Goal: Information Seeking & Learning: Understand process/instructions

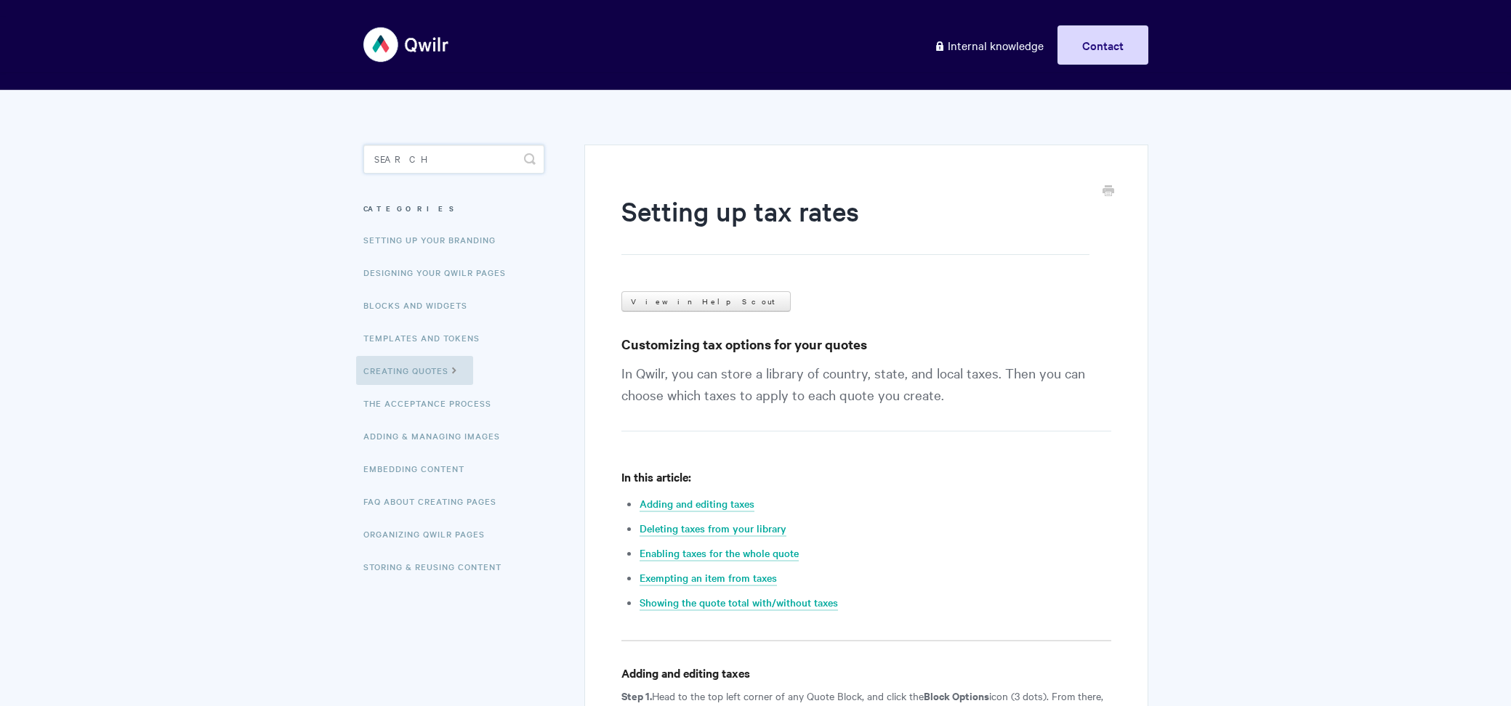
click at [427, 157] on input "Search" at bounding box center [453, 159] width 181 height 29
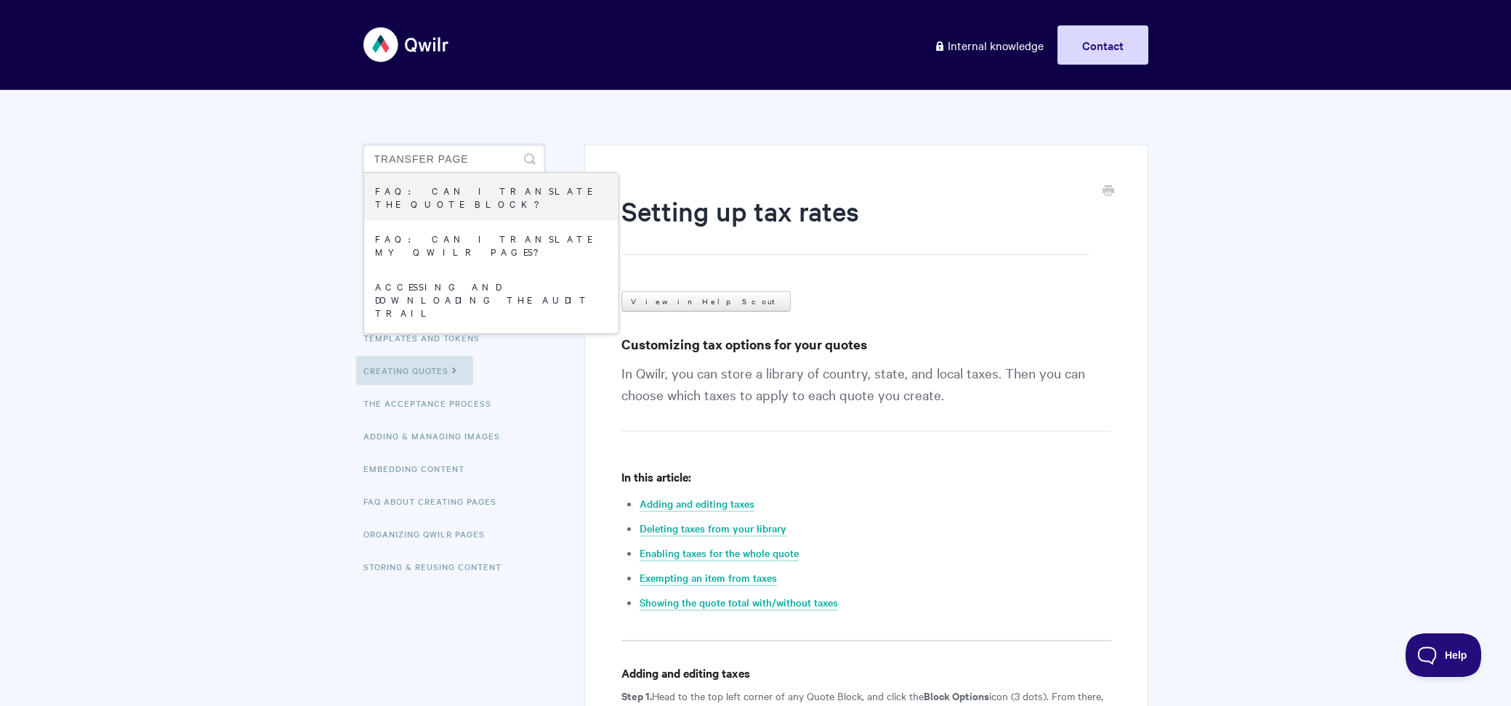
type input "transfer page"
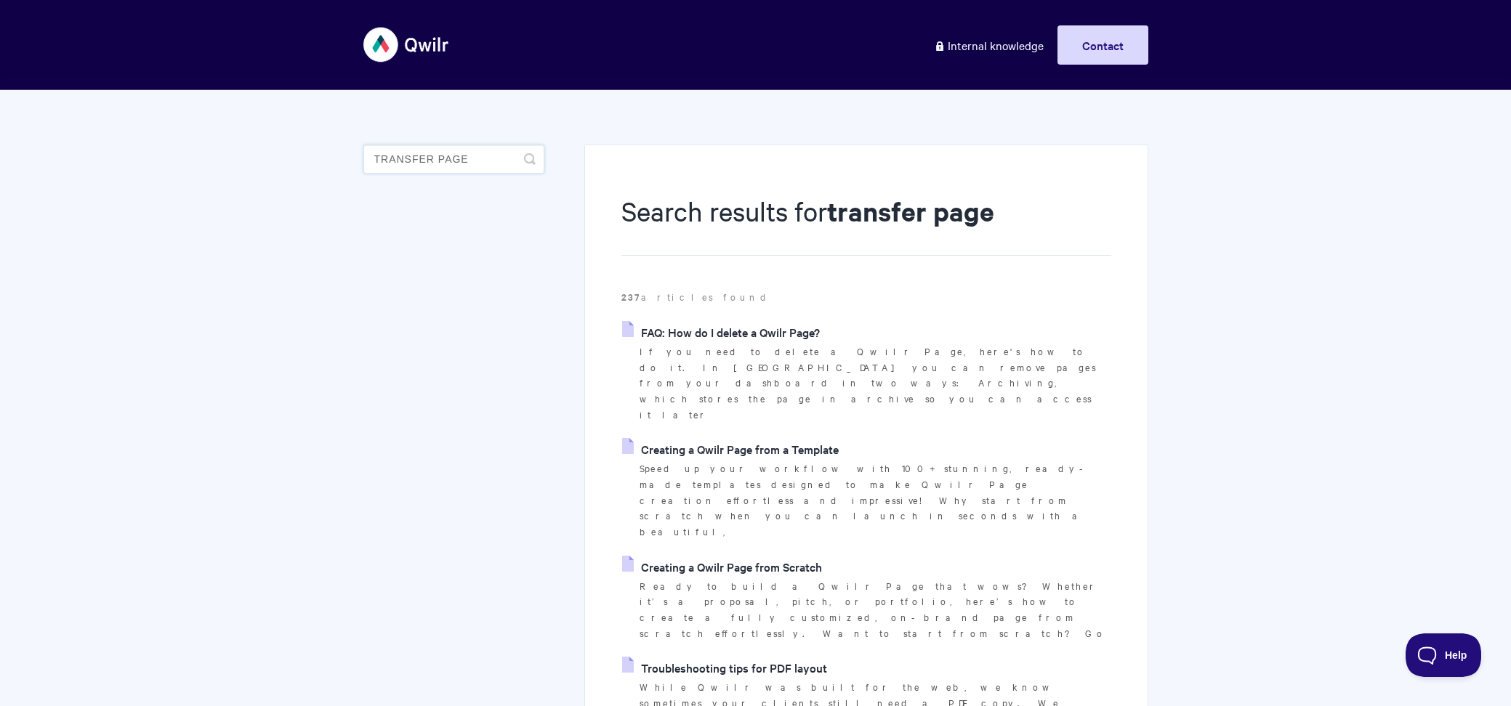
click at [431, 169] on input "transfer page" at bounding box center [453, 159] width 181 height 29
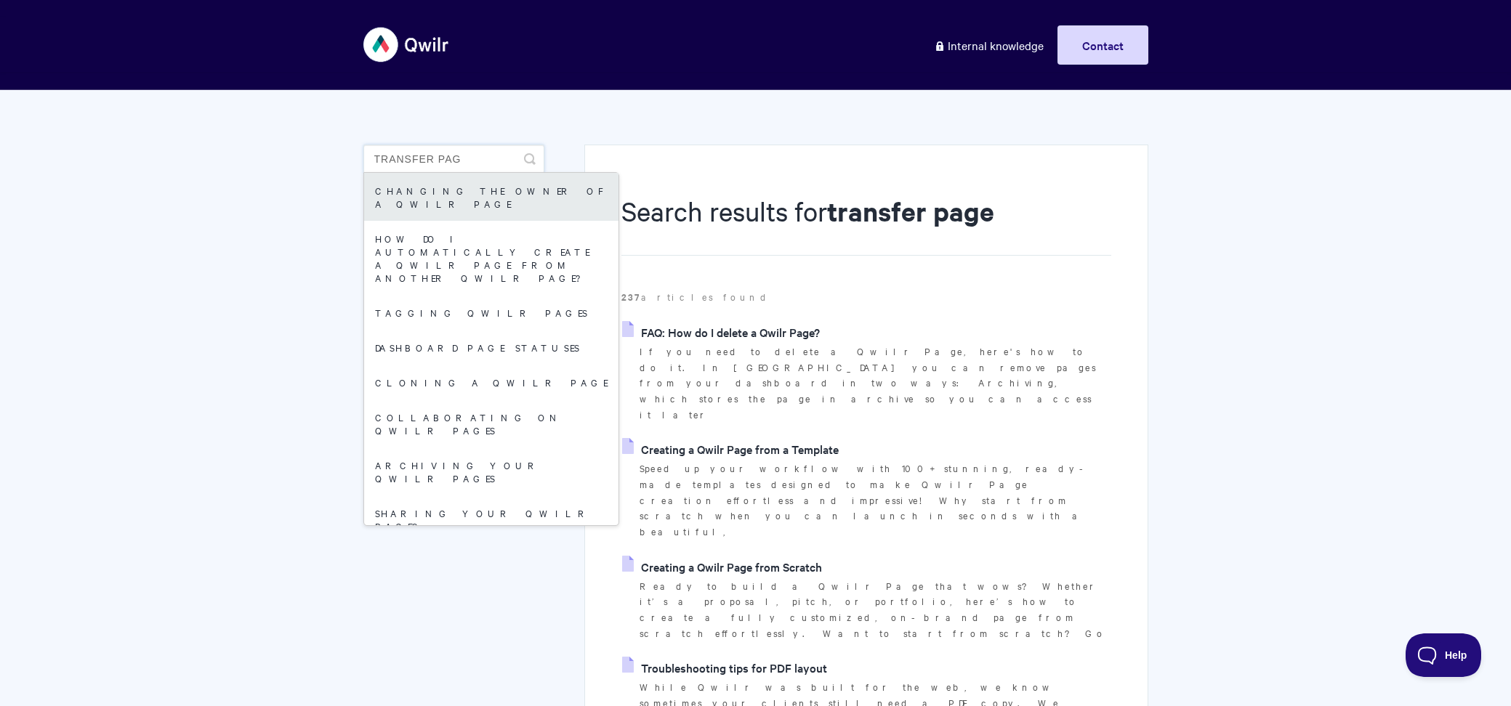
type input "transfer pag"
click at [483, 197] on link "Changing the owner of a Qwilr Page" at bounding box center [491, 197] width 254 height 48
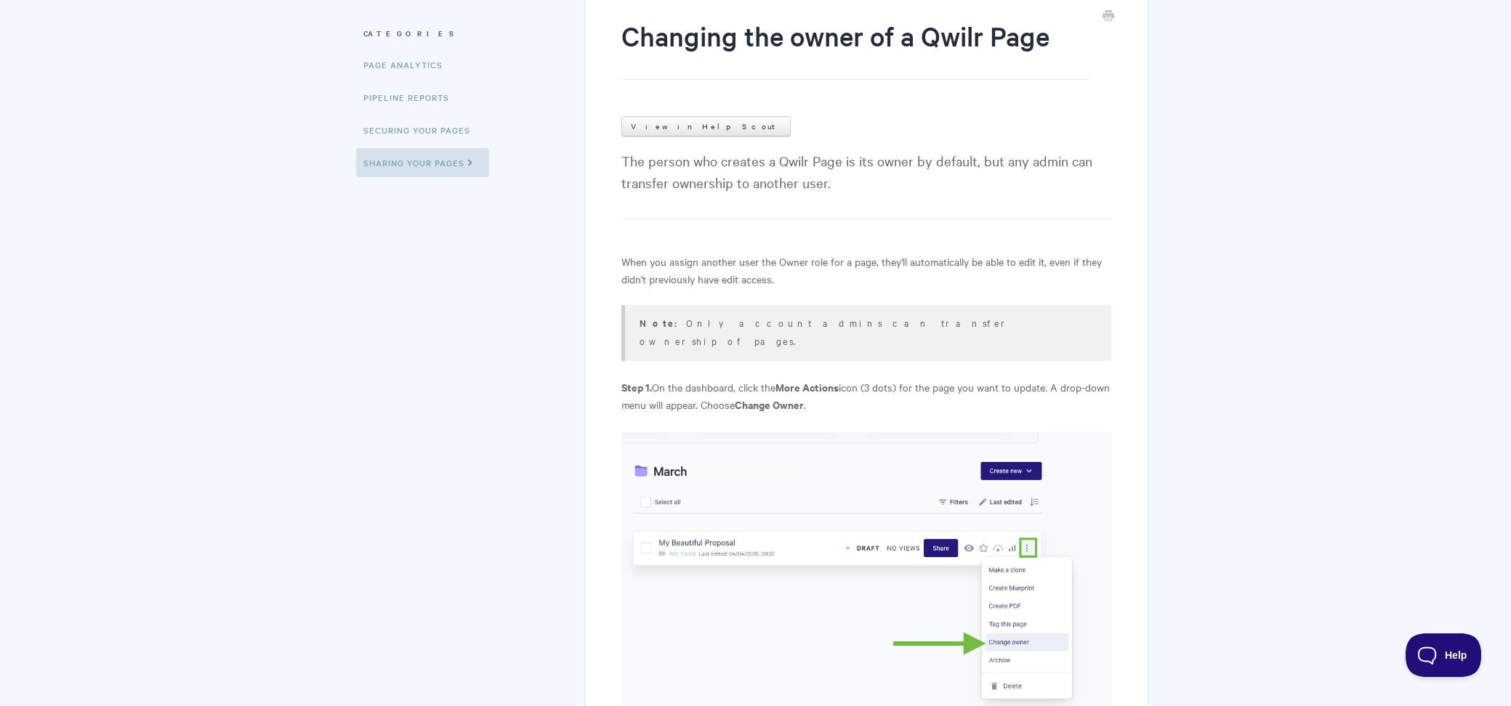
scroll to position [186, 0]
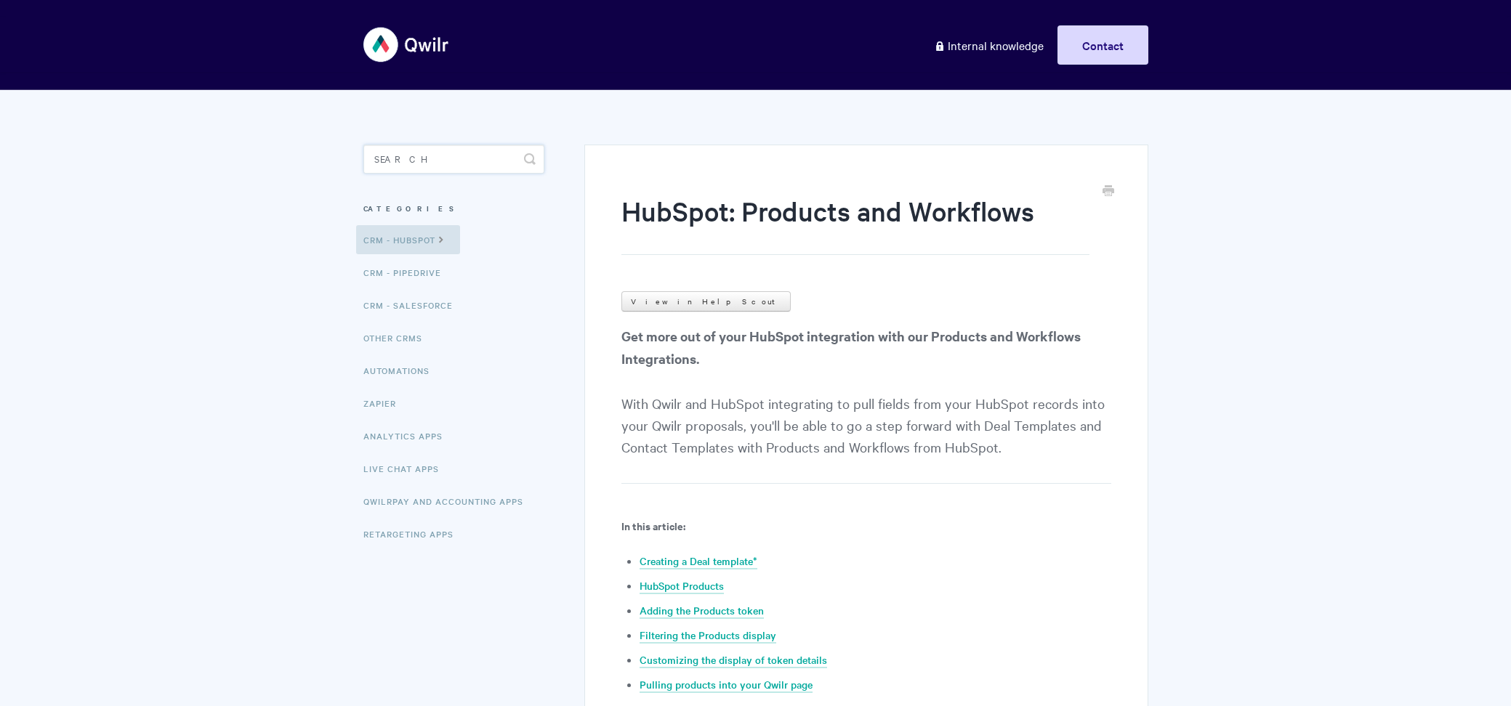
click at [446, 166] on input "Search" at bounding box center [453, 159] width 181 height 29
type input "variable"
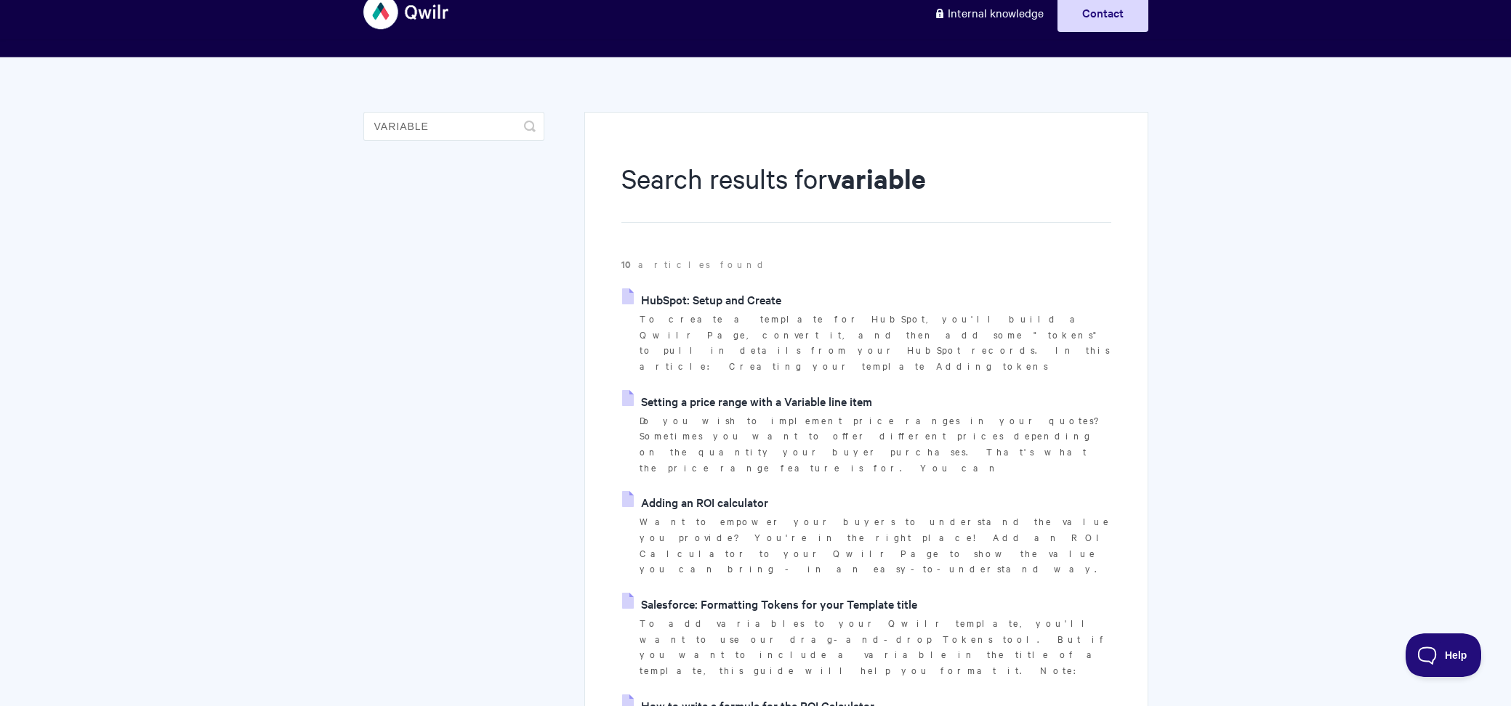
scroll to position [33, 0]
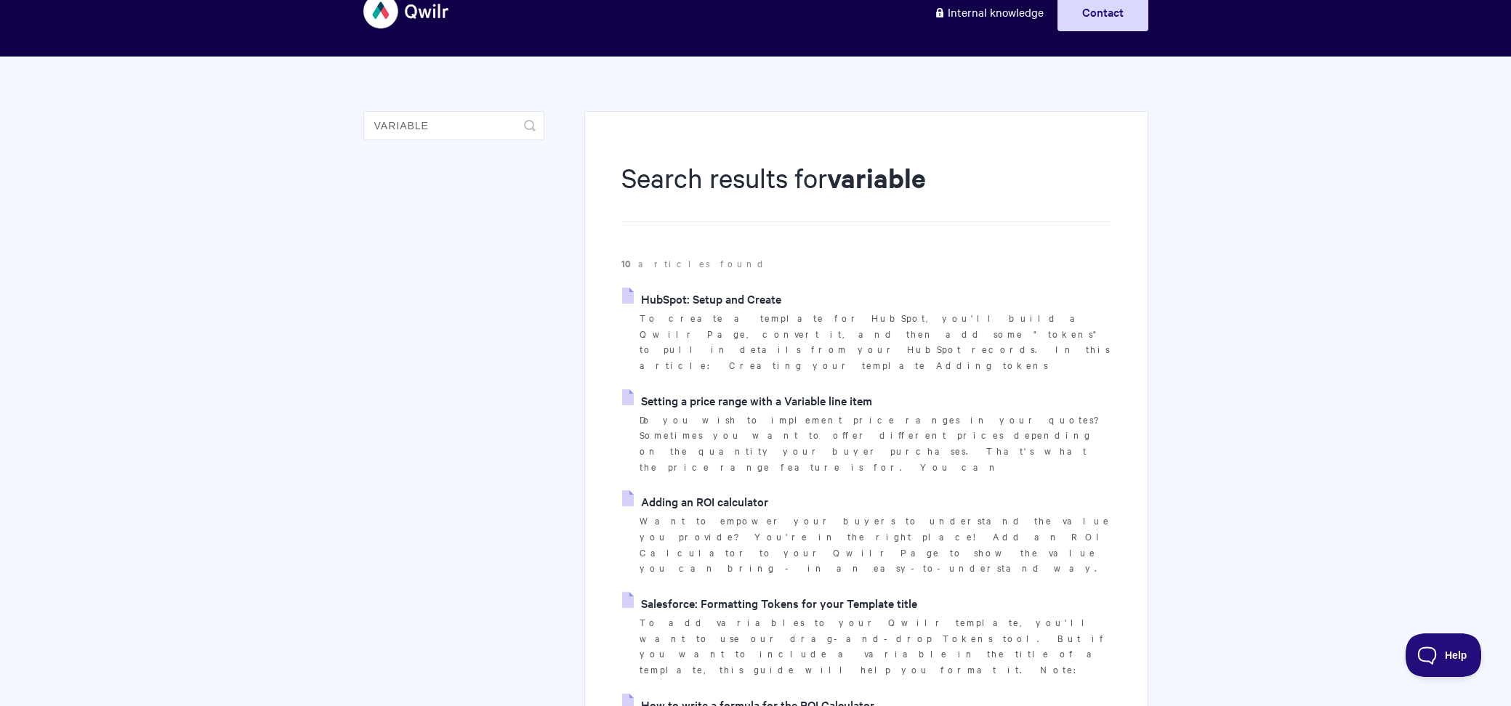
click at [765, 390] on link "Setting a price range with a Variable line item" at bounding box center [747, 401] width 250 height 22
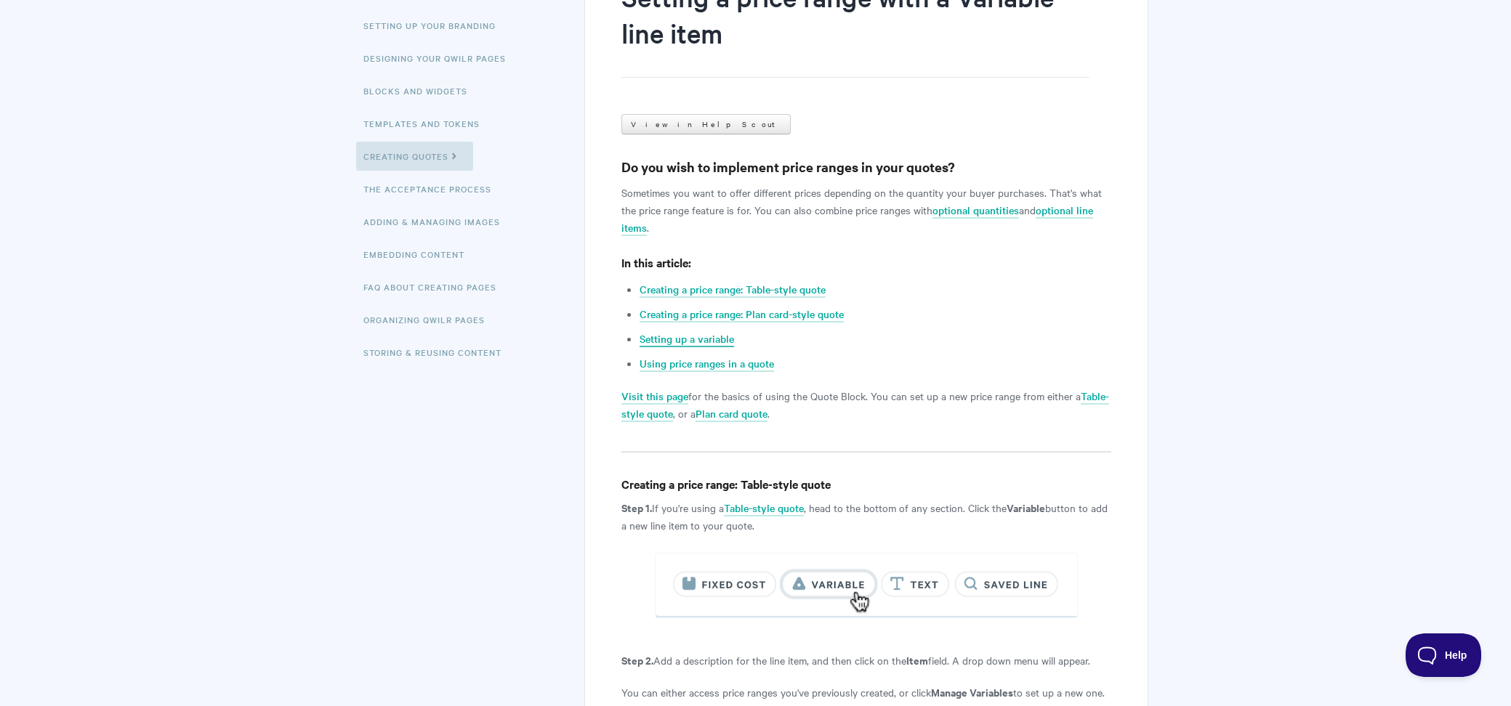
click at [714, 339] on link "Setting up a variable" at bounding box center [687, 339] width 94 height 16
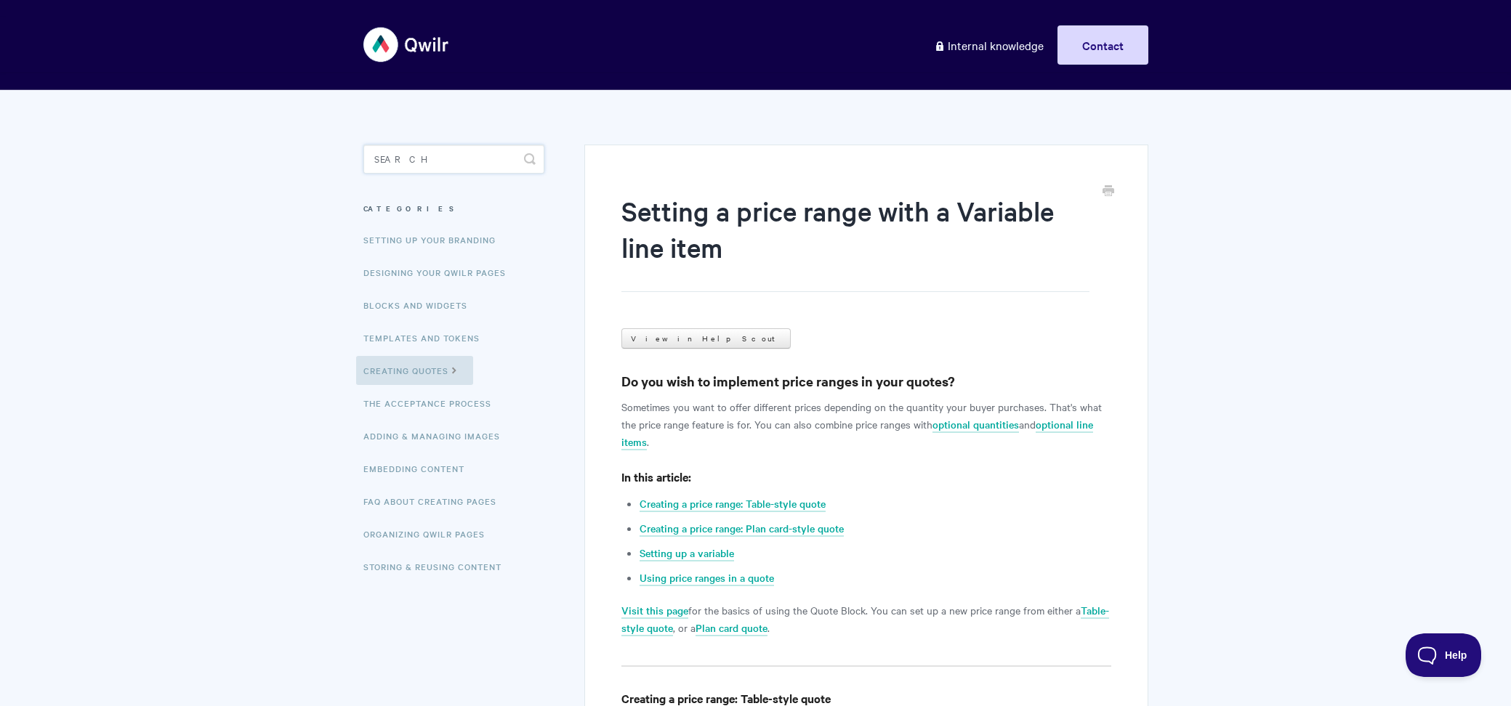
click at [429, 160] on input "Search" at bounding box center [453, 159] width 181 height 29
type input "iframe"
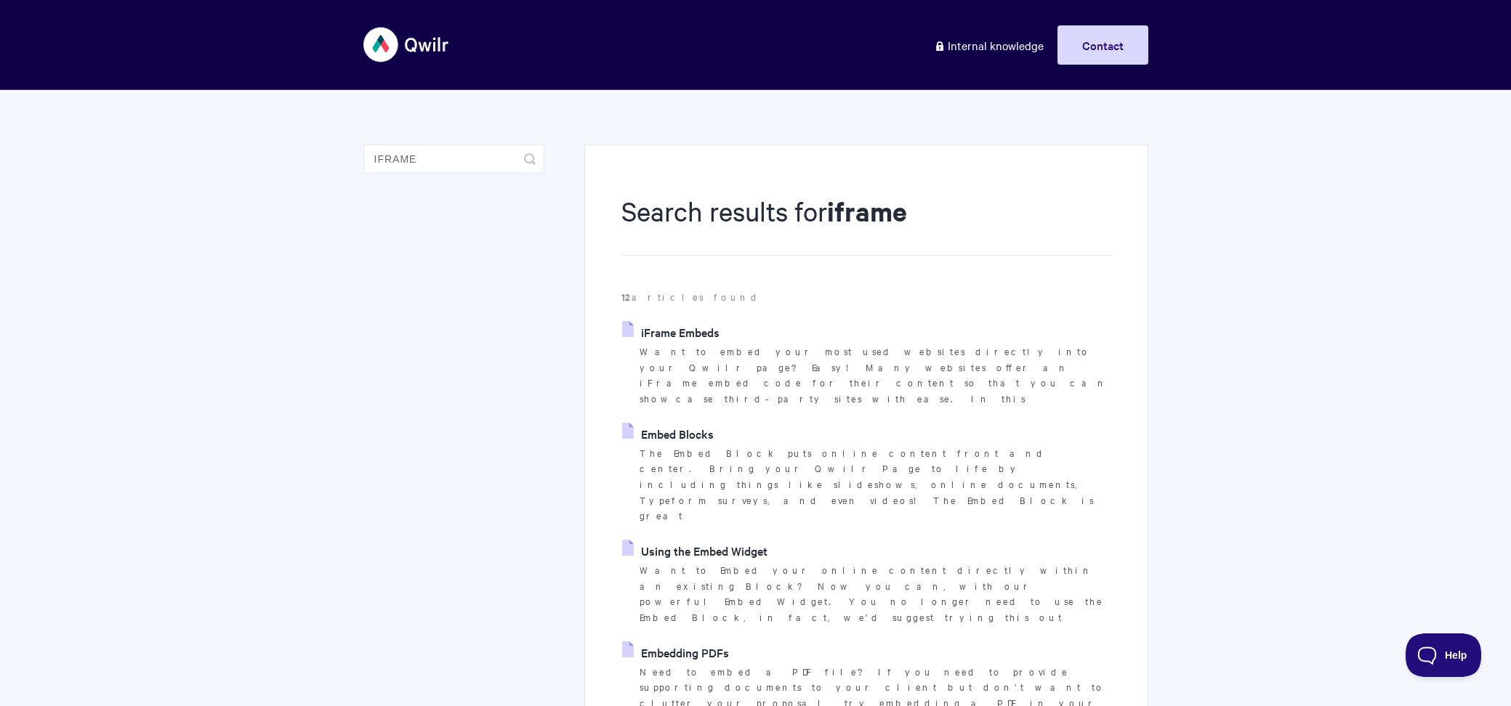
click at [665, 339] on link "iFrame Embeds" at bounding box center [670, 332] width 97 height 22
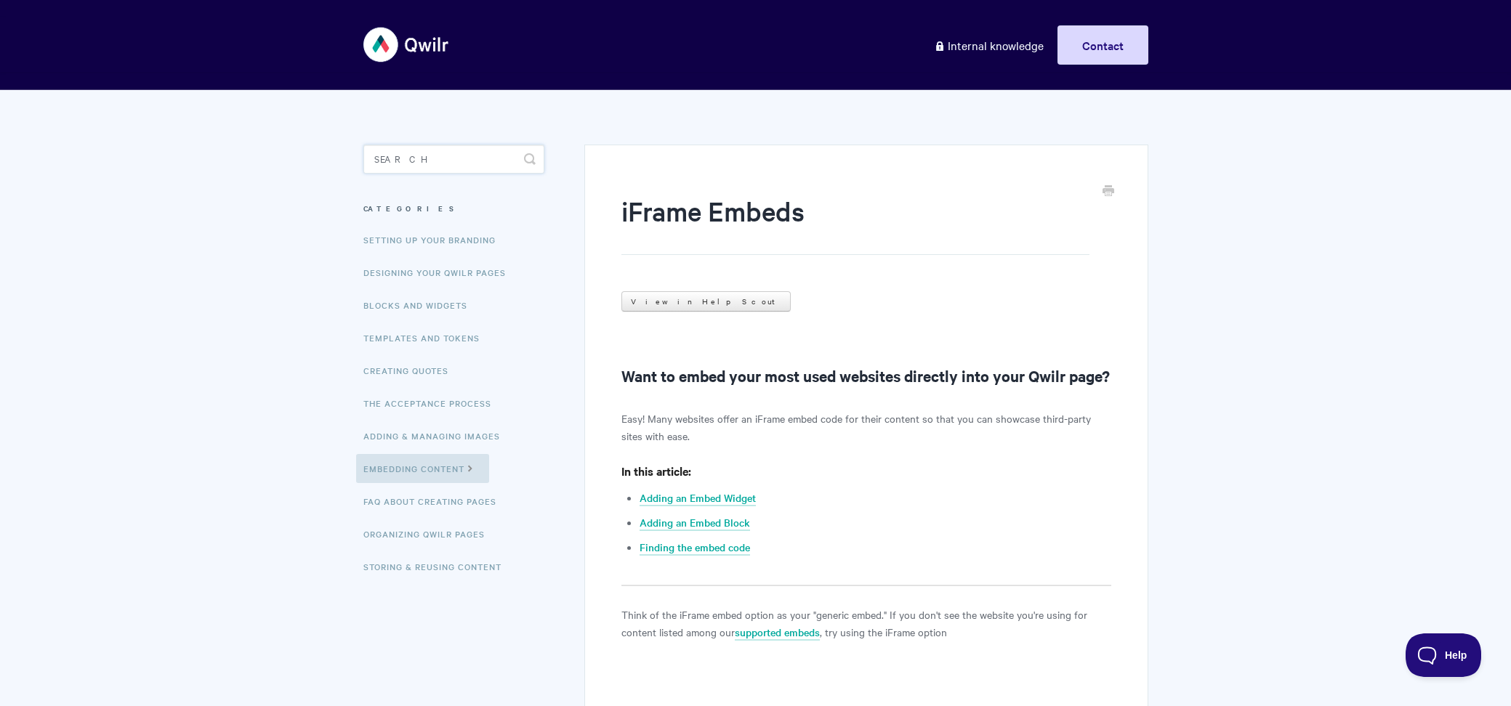
click at [406, 156] on input "Search" at bounding box center [453, 159] width 181 height 29
type input "html"
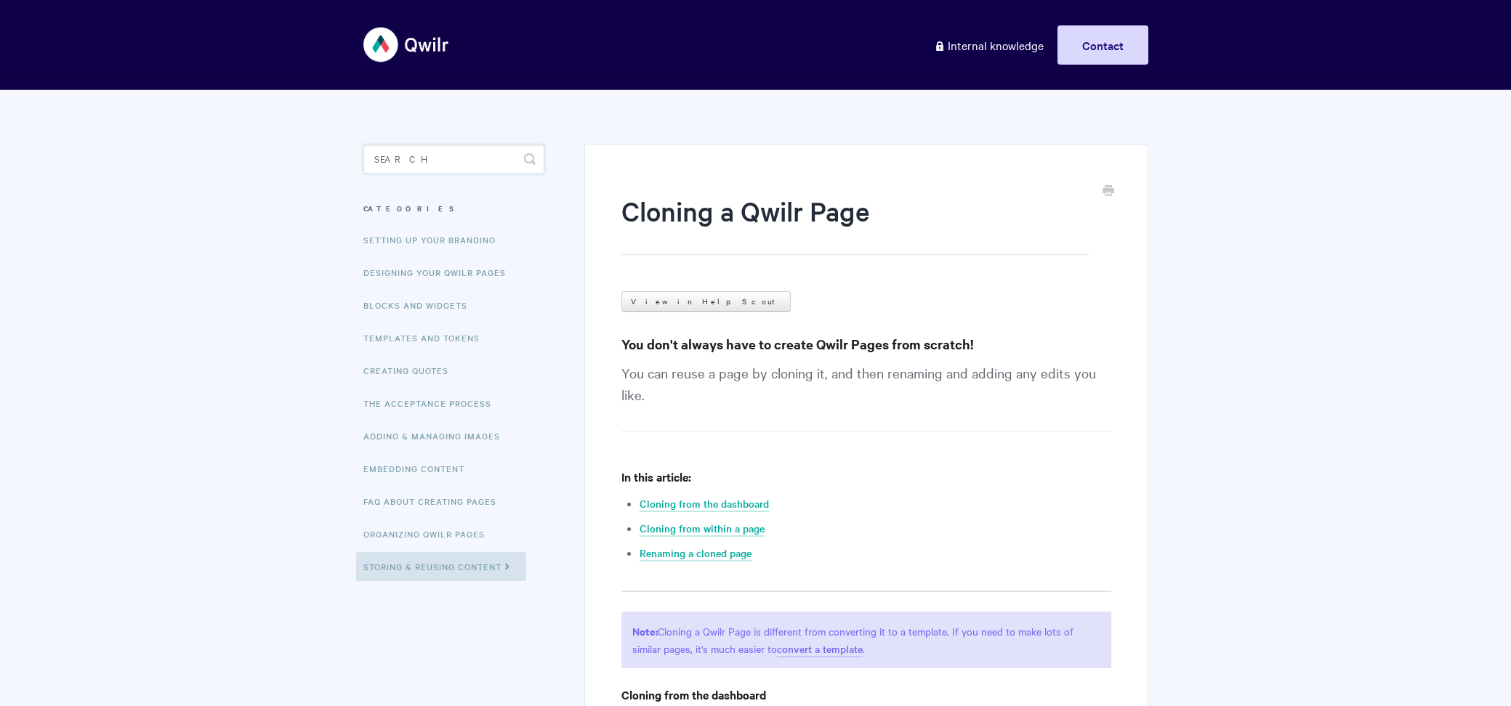
click at [404, 171] on input "Search" at bounding box center [453, 159] width 181 height 29
type input "redirect"
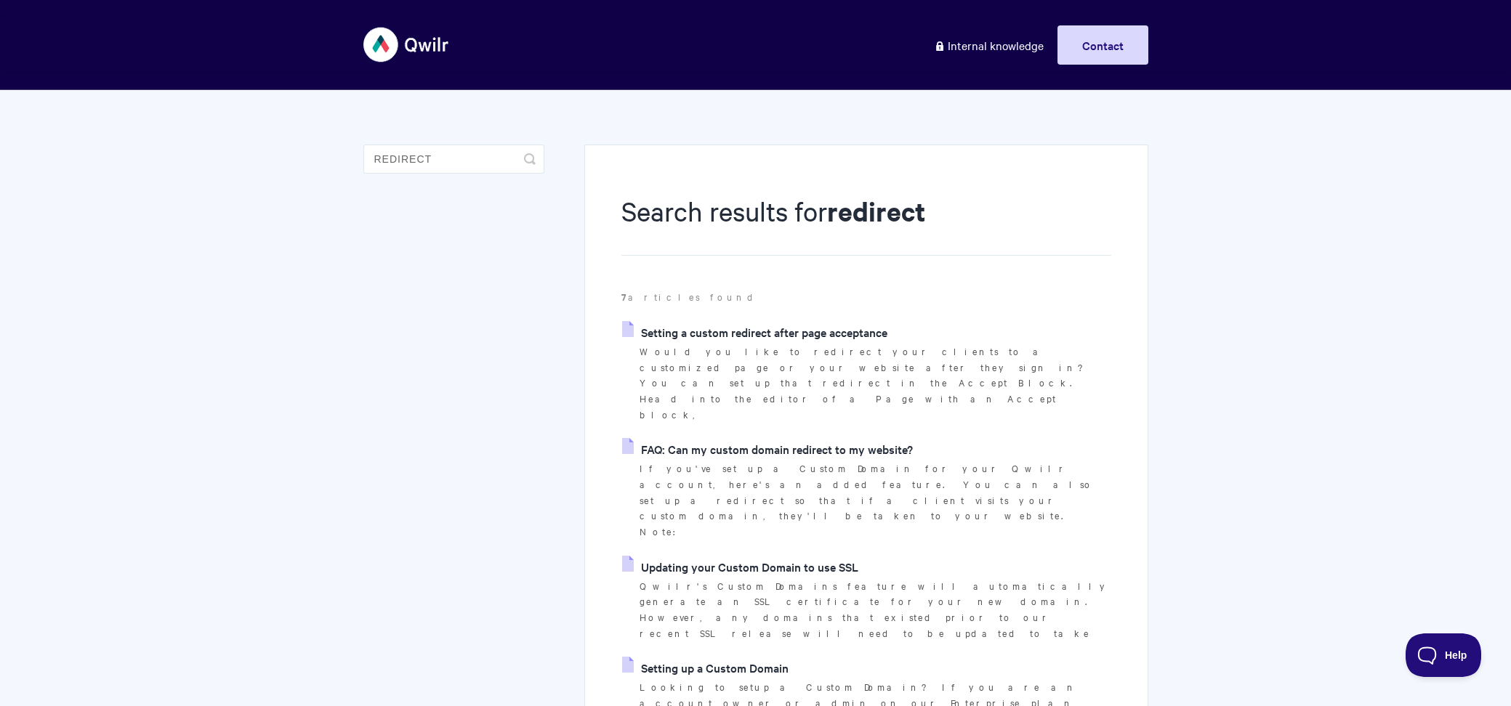
click at [734, 329] on link "Setting a custom redirect after page acceptance" at bounding box center [754, 332] width 265 height 22
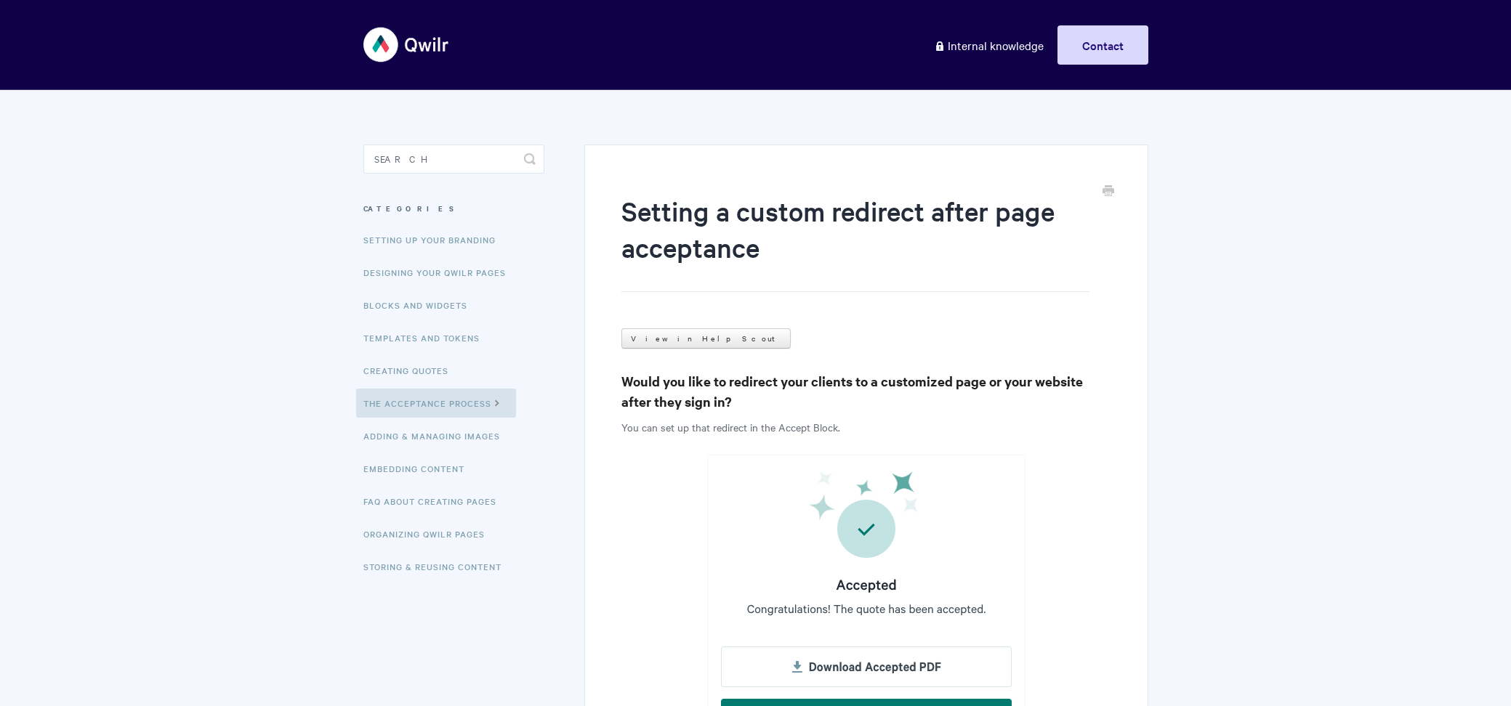
click at [709, 391] on h3 "Would you like to redirect your clients to a customized page or your website af…" at bounding box center [865, 391] width 489 height 41
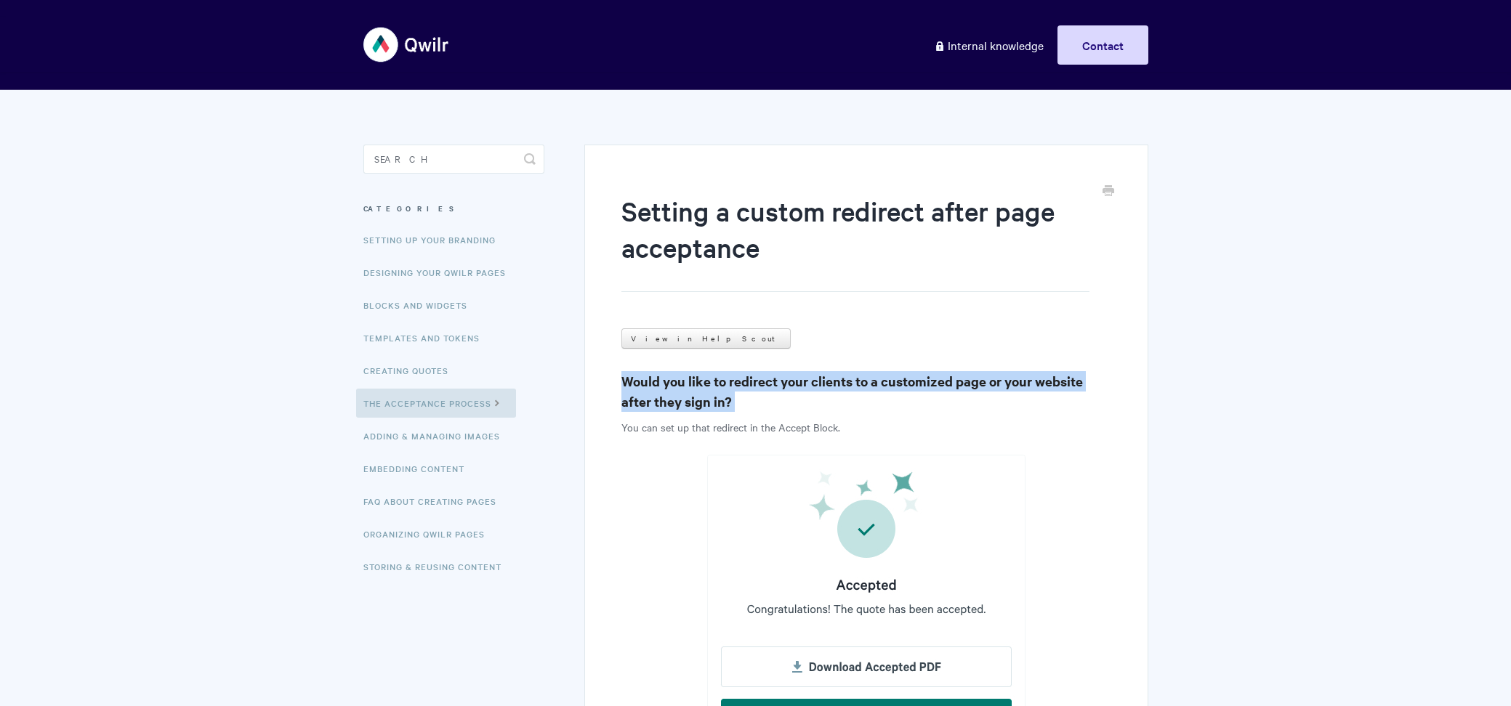
click at [709, 391] on h3 "Would you like to redirect your clients to a customized page or your website af…" at bounding box center [865, 391] width 489 height 41
copy article "Would you like to redirect your clients to a customized page or your website af…"
